Goal: Transaction & Acquisition: Download file/media

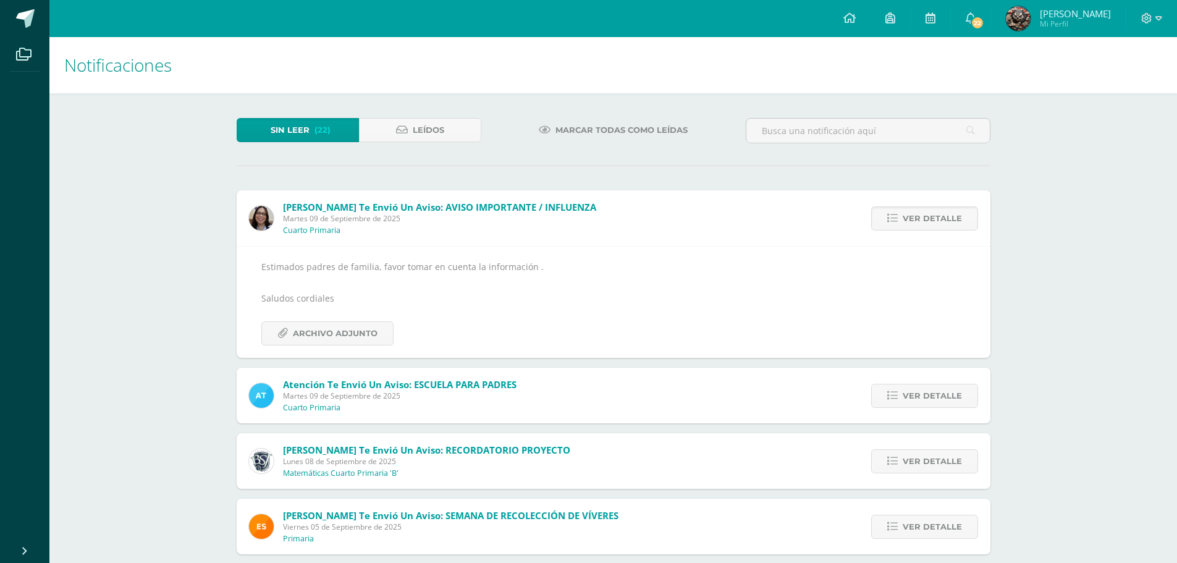
click at [337, 347] on div "Estimados padres de familia, favor tomar en cuenta la información . Saludos cor…" at bounding box center [614, 302] width 754 height 112
click at [329, 318] on div "Estimados padres de familia, favor tomar en cuenta la información . Saludos cor…" at bounding box center [613, 302] width 704 height 87
click at [328, 329] on span "Archivo Adjunto" at bounding box center [335, 333] width 85 height 23
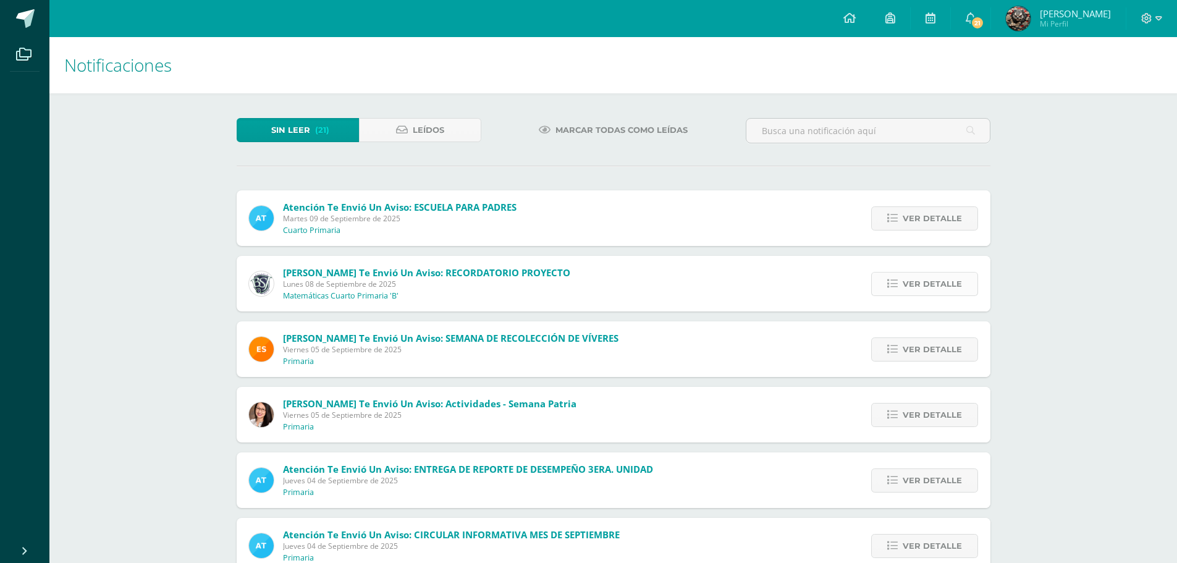
click at [894, 287] on icon at bounding box center [892, 284] width 11 height 11
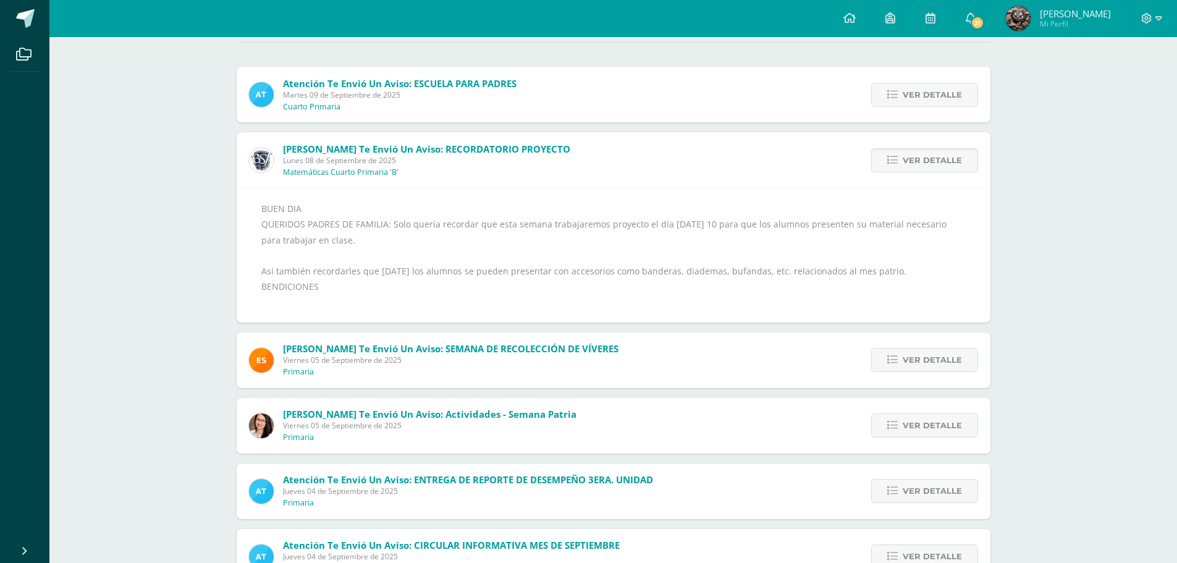
scroll to position [185, 0]
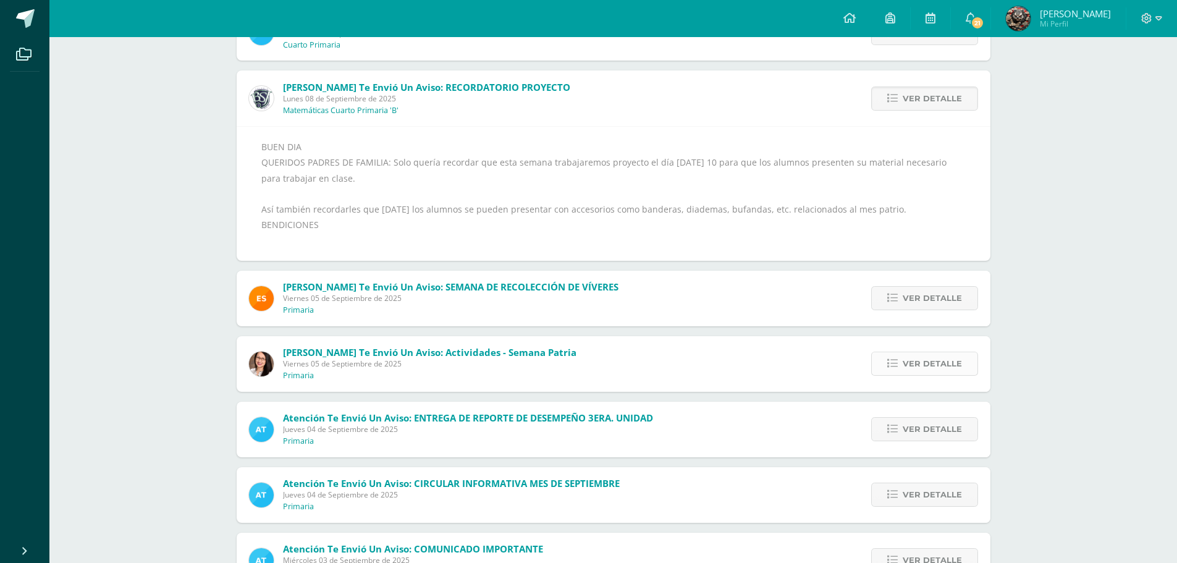
click at [912, 352] on span "Ver detalle" at bounding box center [932, 363] width 59 height 23
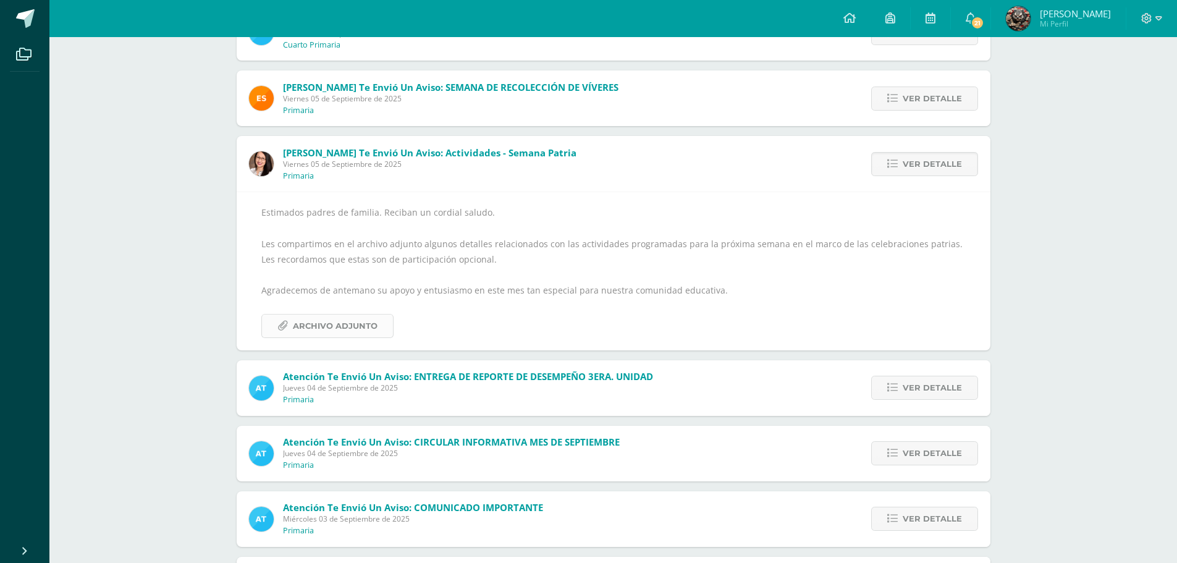
click at [303, 327] on span "Archivo Adjunto" at bounding box center [335, 326] width 85 height 23
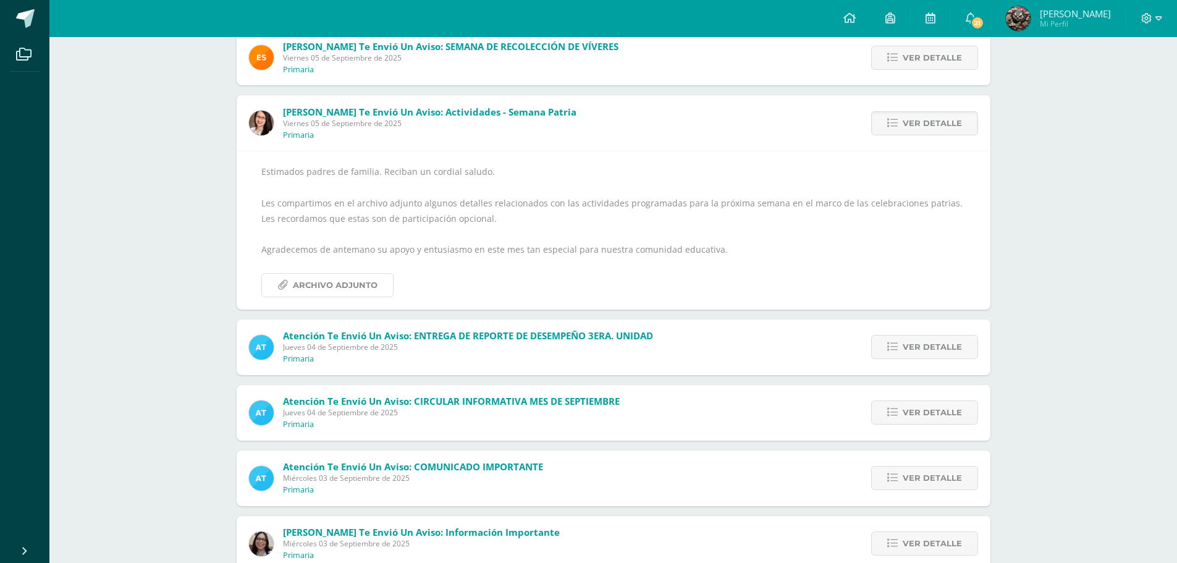
scroll to position [247, 0]
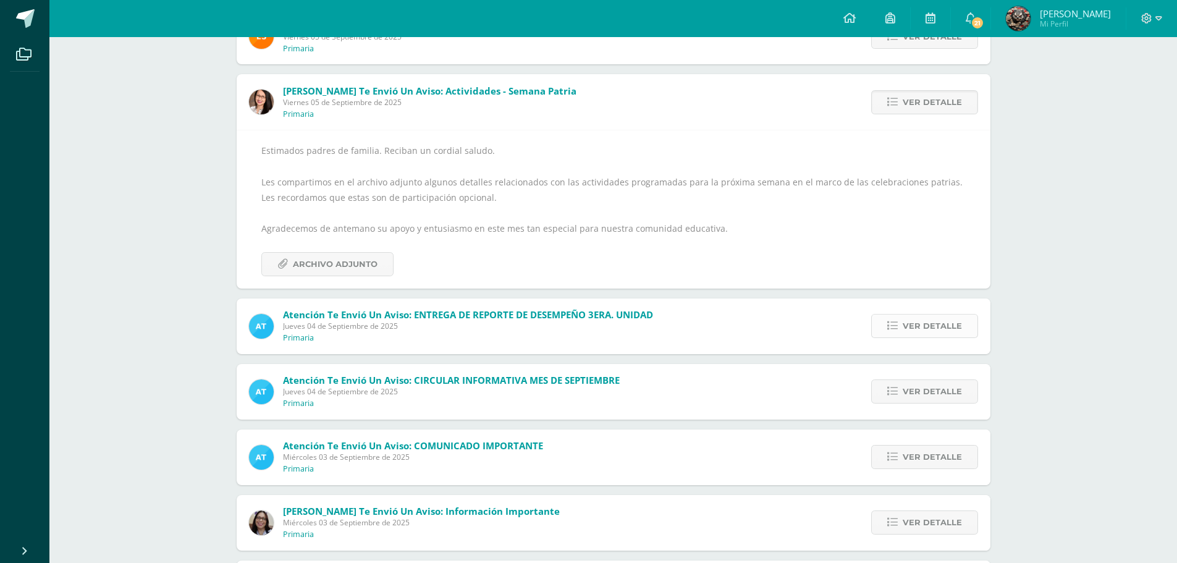
click at [909, 332] on span "Ver detalle" at bounding box center [932, 326] width 59 height 23
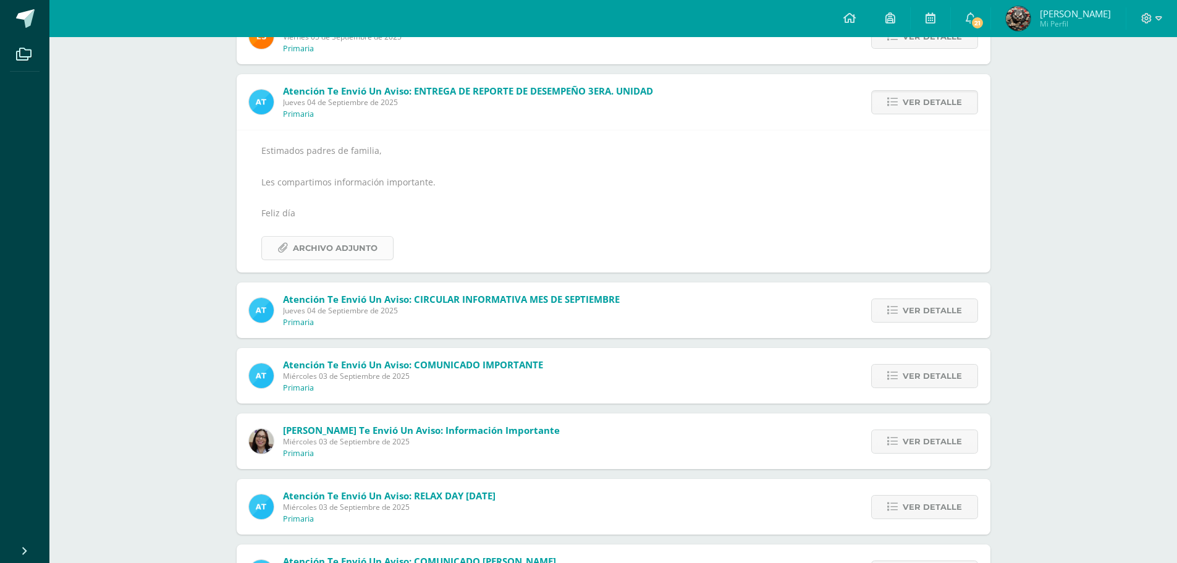
click at [337, 248] on span "Archivo Adjunto" at bounding box center [335, 248] width 85 height 23
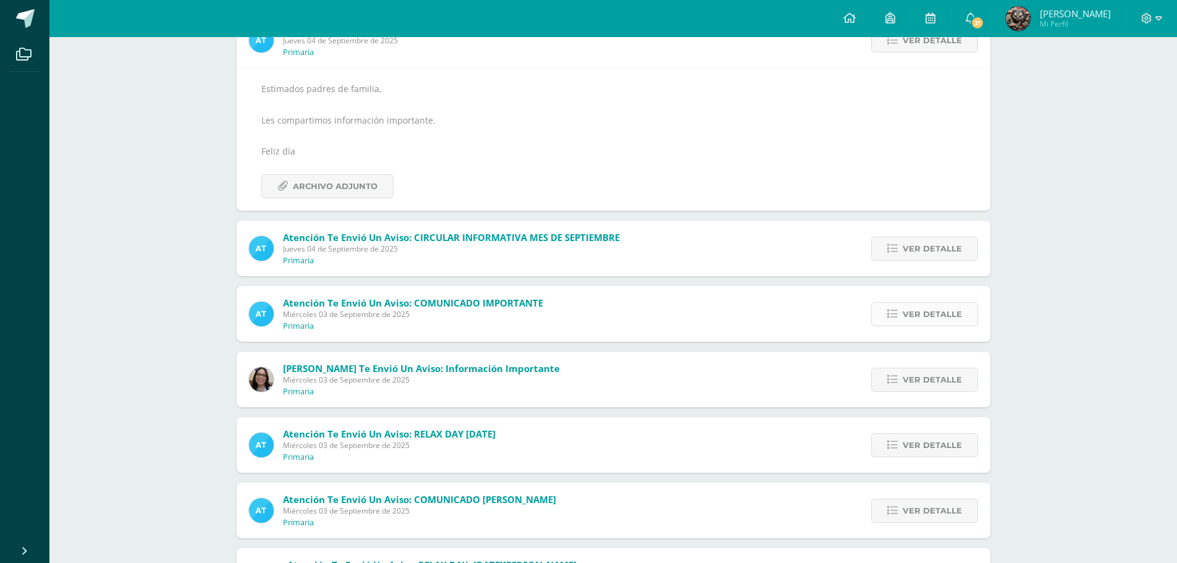
click at [932, 311] on span "Ver detalle" at bounding box center [932, 314] width 59 height 23
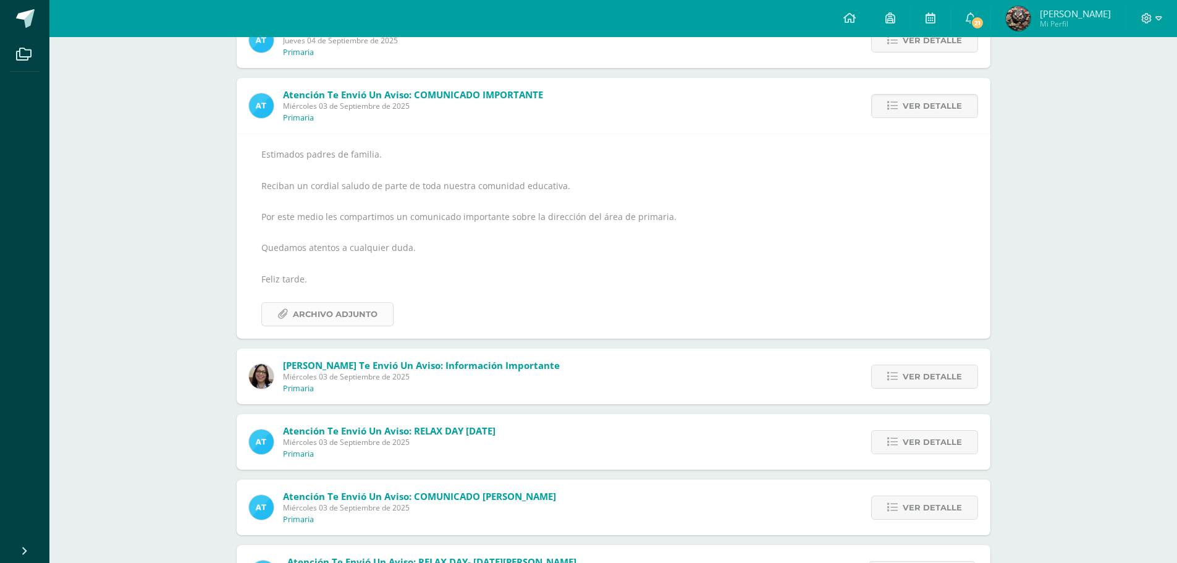
click at [326, 318] on span "Archivo Adjunto" at bounding box center [335, 314] width 85 height 23
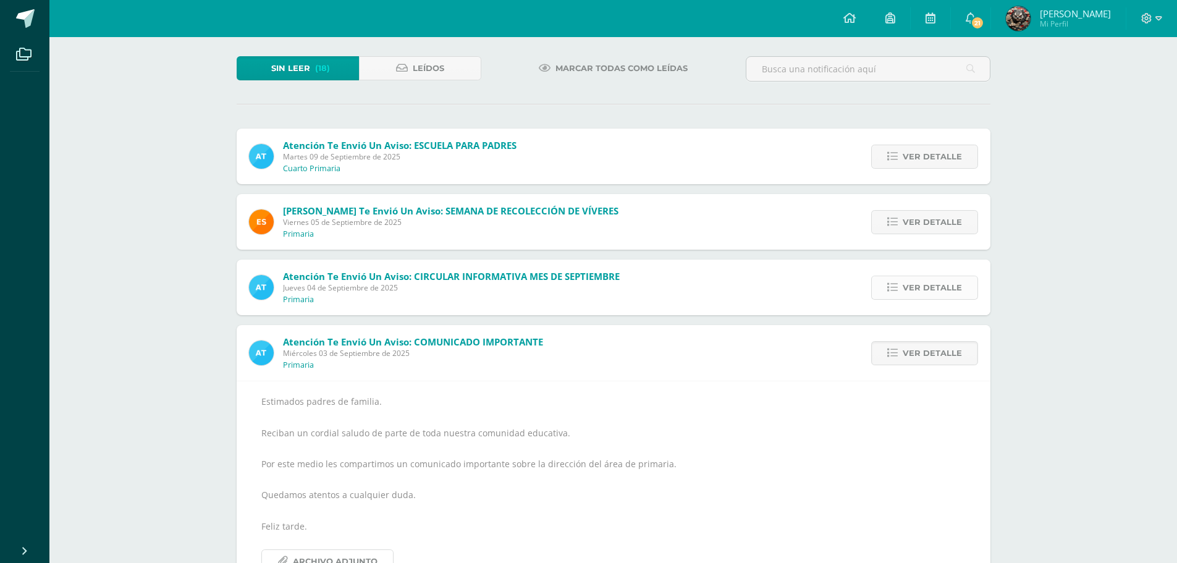
scroll to position [0, 0]
